Goal: Learn about a topic

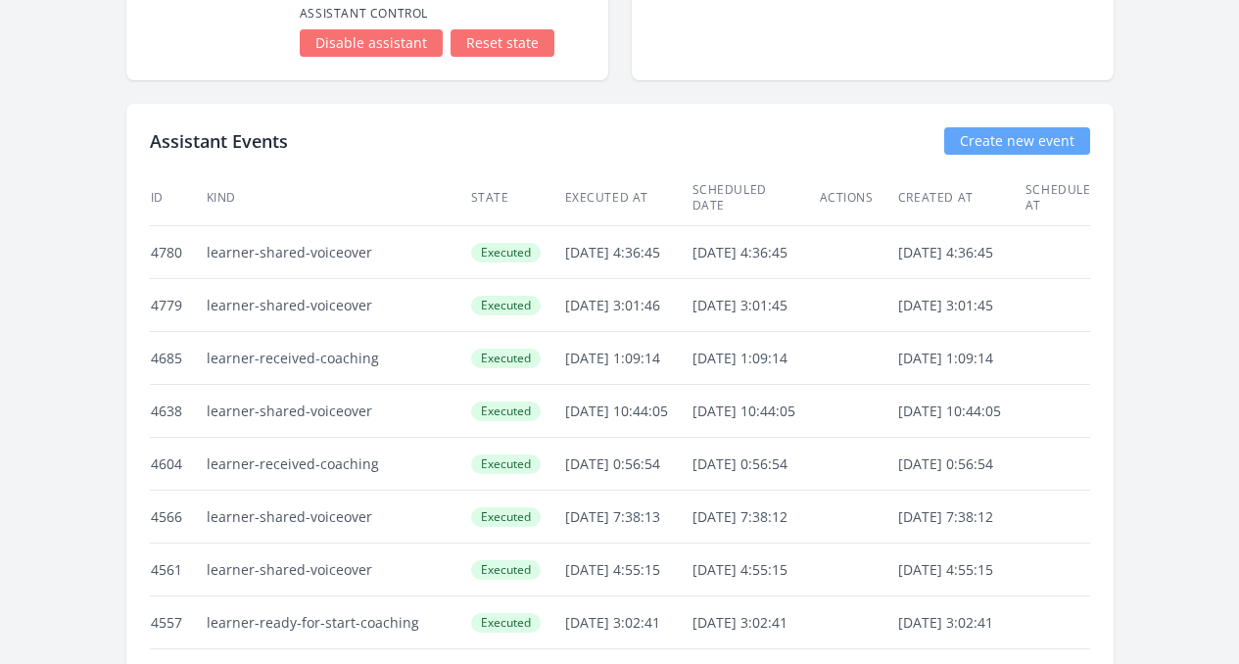
scroll to position [3403, 0]
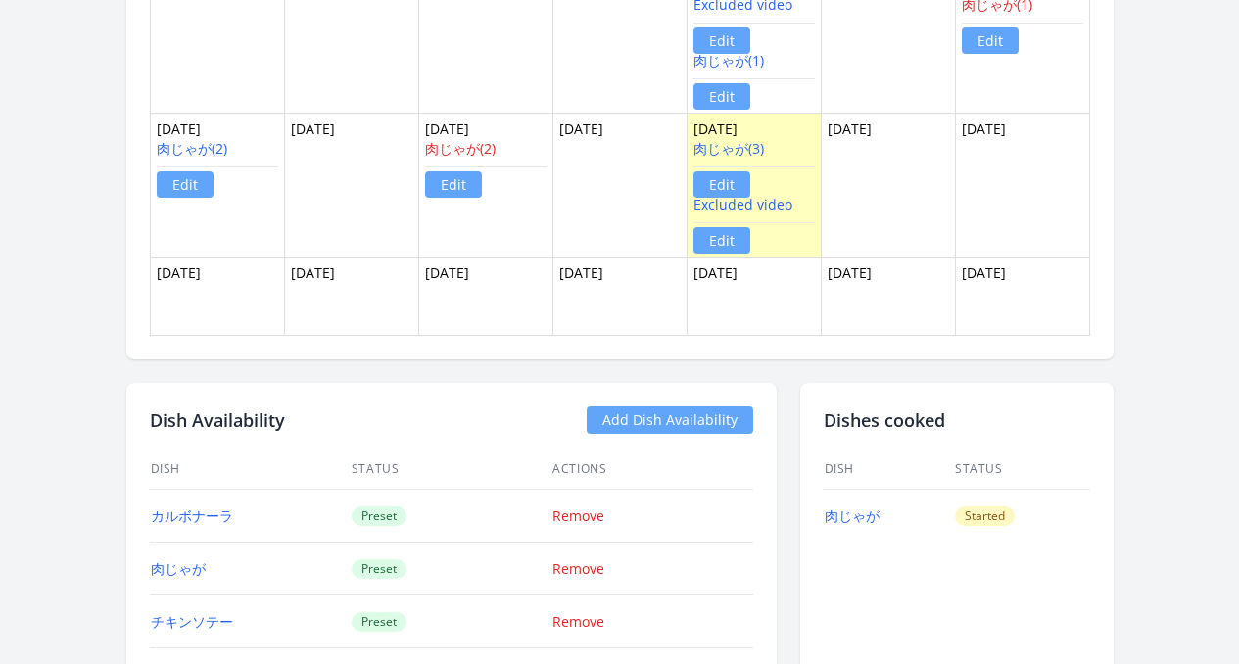
scroll to position [1431, 0]
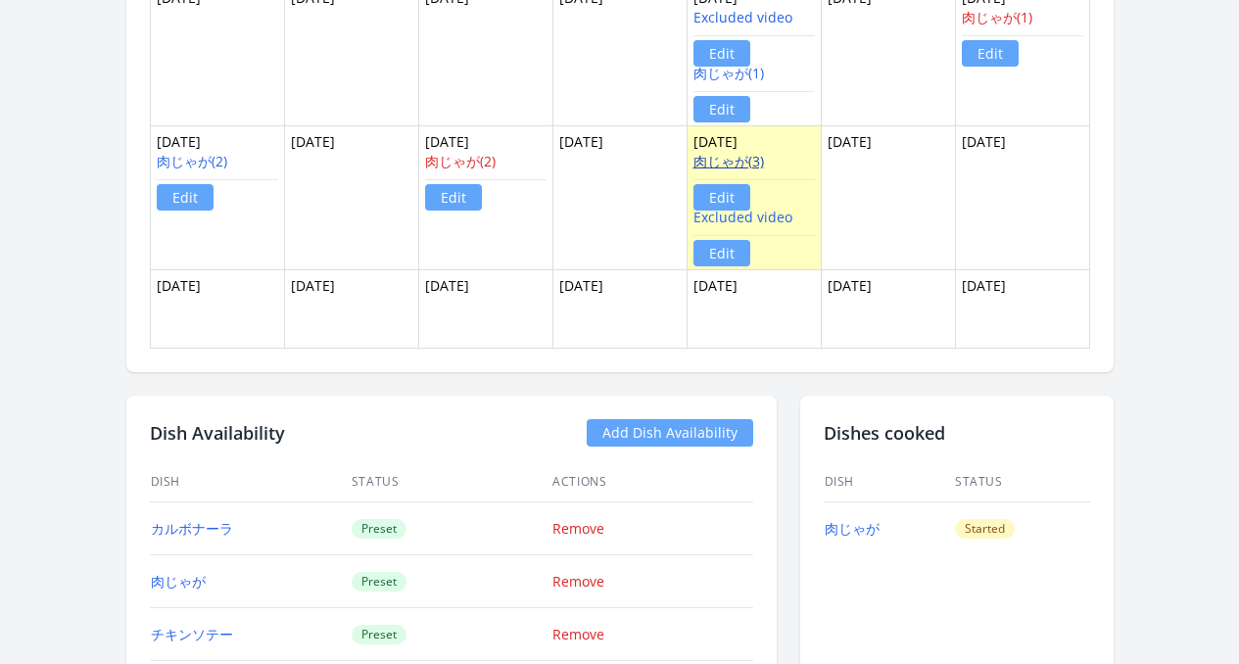
click at [745, 167] on link "肉じゃが(3)" at bounding box center [728, 161] width 71 height 19
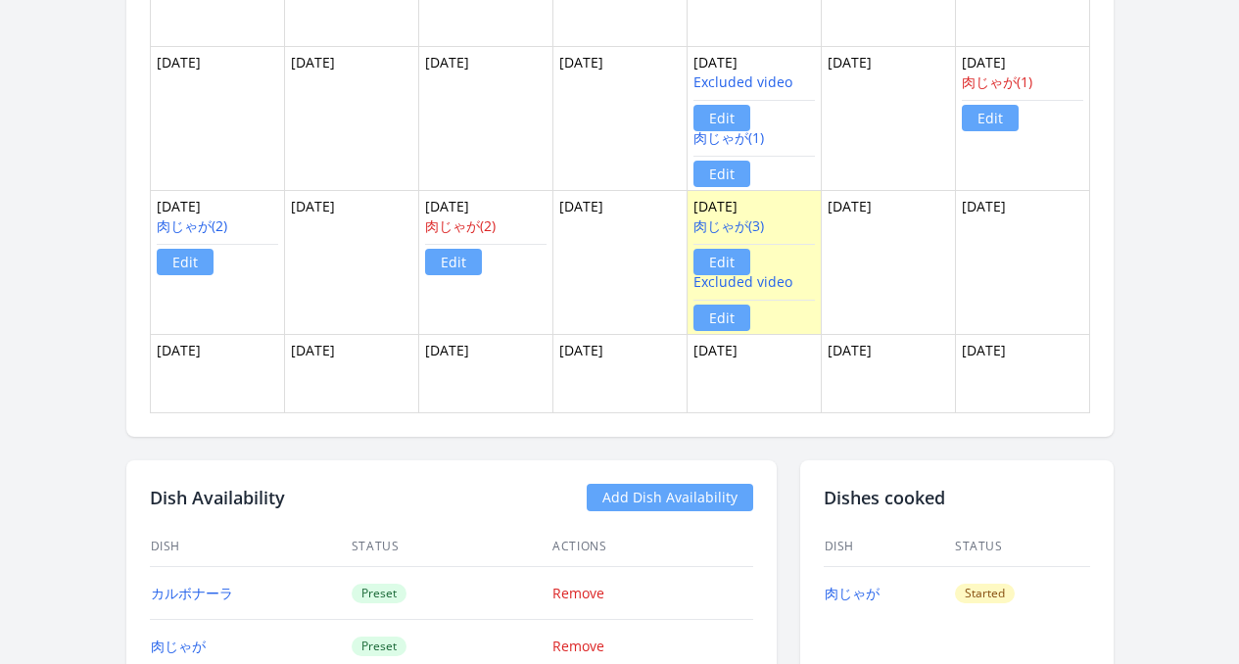
scroll to position [1290, 0]
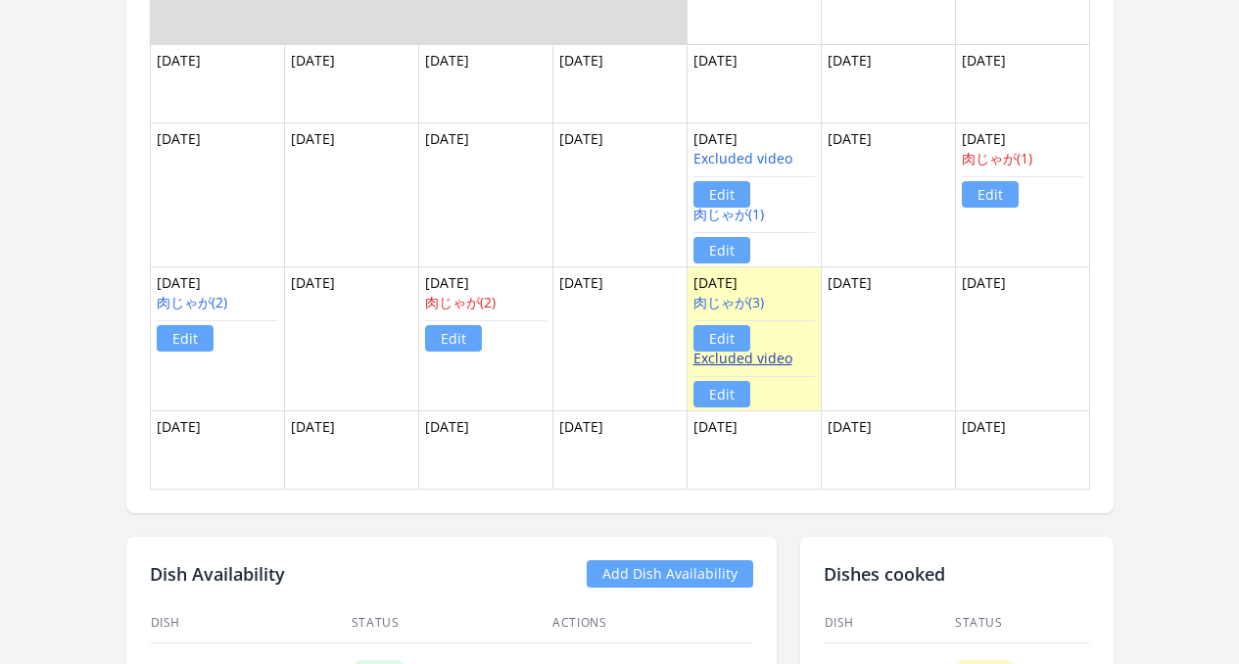
click at [719, 365] on link "Excluded video" at bounding box center [742, 358] width 99 height 19
click at [718, 355] on link "Excluded video" at bounding box center [742, 358] width 99 height 19
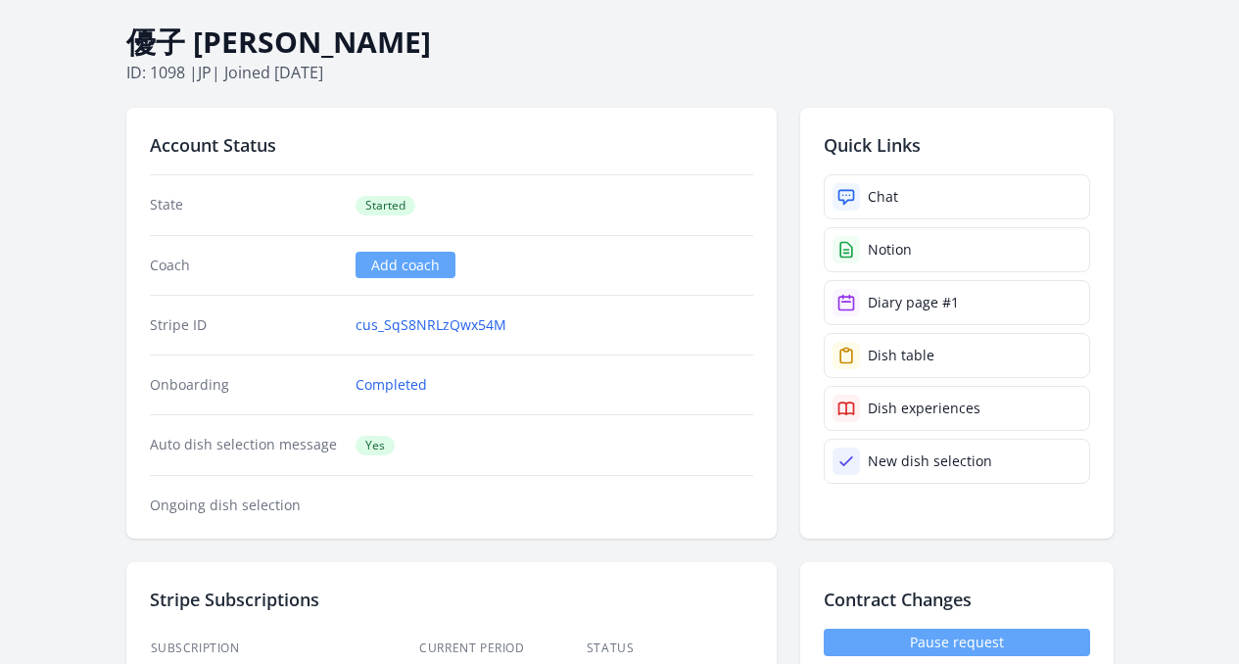
scroll to position [0, 0]
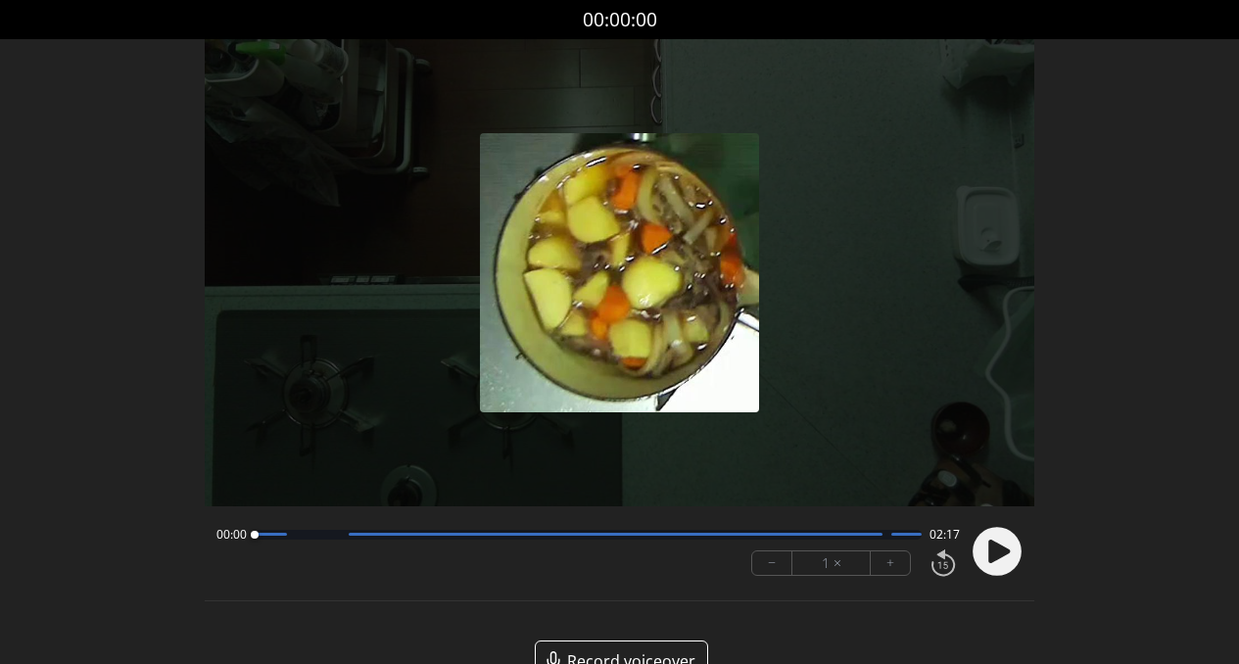
click at [1010, 557] on circle at bounding box center [996, 551] width 49 height 49
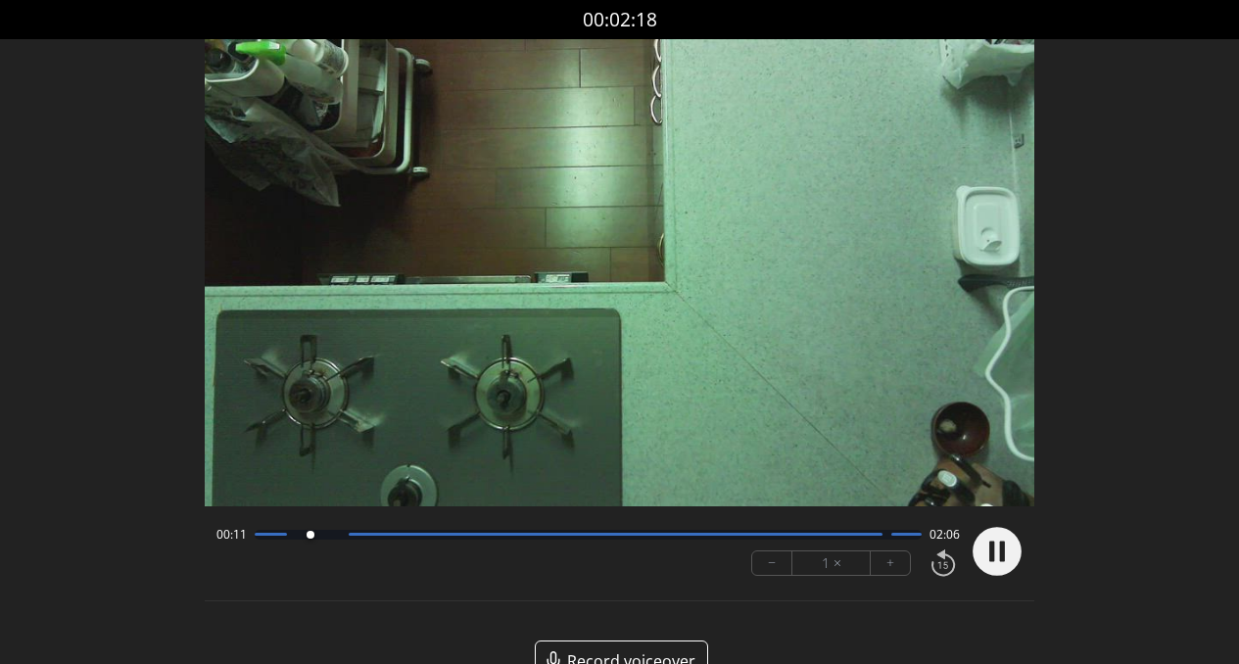
click at [398, 536] on div at bounding box center [616, 534] width 534 height 3
click at [496, 537] on div at bounding box center [589, 535] width 668 height 10
click at [609, 539] on div at bounding box center [589, 535] width 668 height 10
click at [699, 540] on div "01:14 01:03" at bounding box center [588, 535] width 744 height 16
click at [759, 541] on div "01:14 01:02 − 1 × +" at bounding box center [585, 551] width 752 height 67
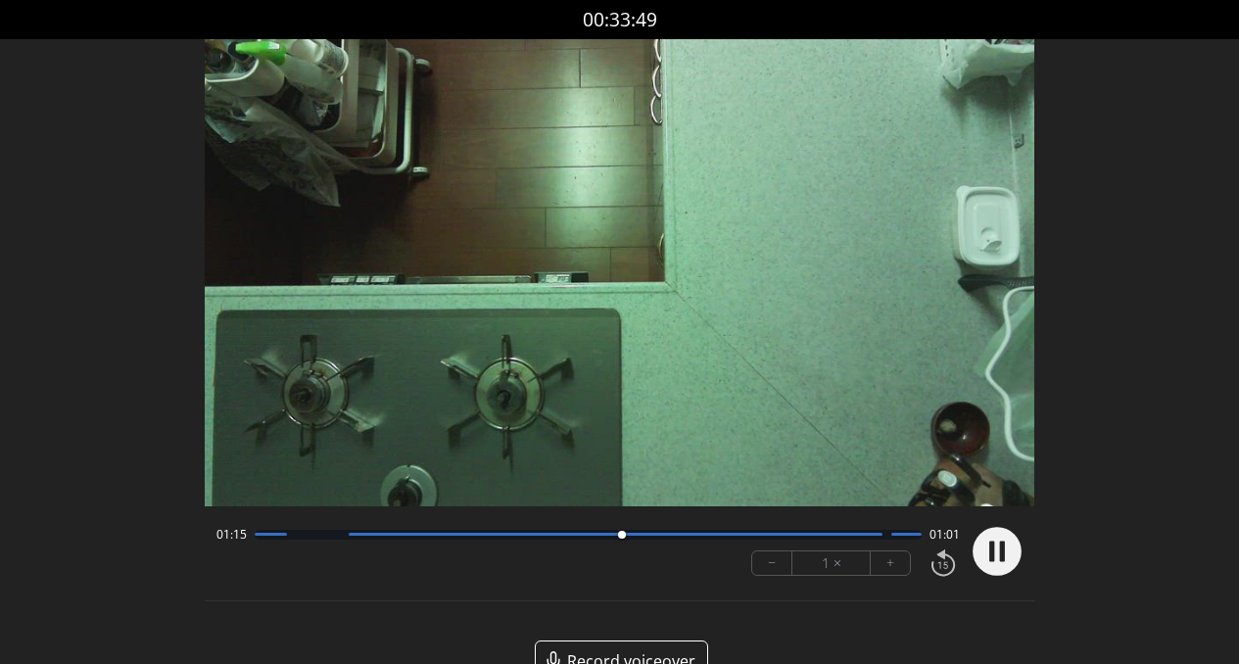
click at [789, 542] on div "− 1 × +" at bounding box center [851, 562] width 216 height 41
click at [789, 540] on div "01:16 01:01" at bounding box center [588, 535] width 744 height 16
click at [789, 539] on div at bounding box center [589, 535] width 668 height 10
click at [857, 537] on div at bounding box center [589, 535] width 668 height 10
click at [986, 558] on circle at bounding box center [996, 551] width 49 height 49
